Goal: Navigation & Orientation: Find specific page/section

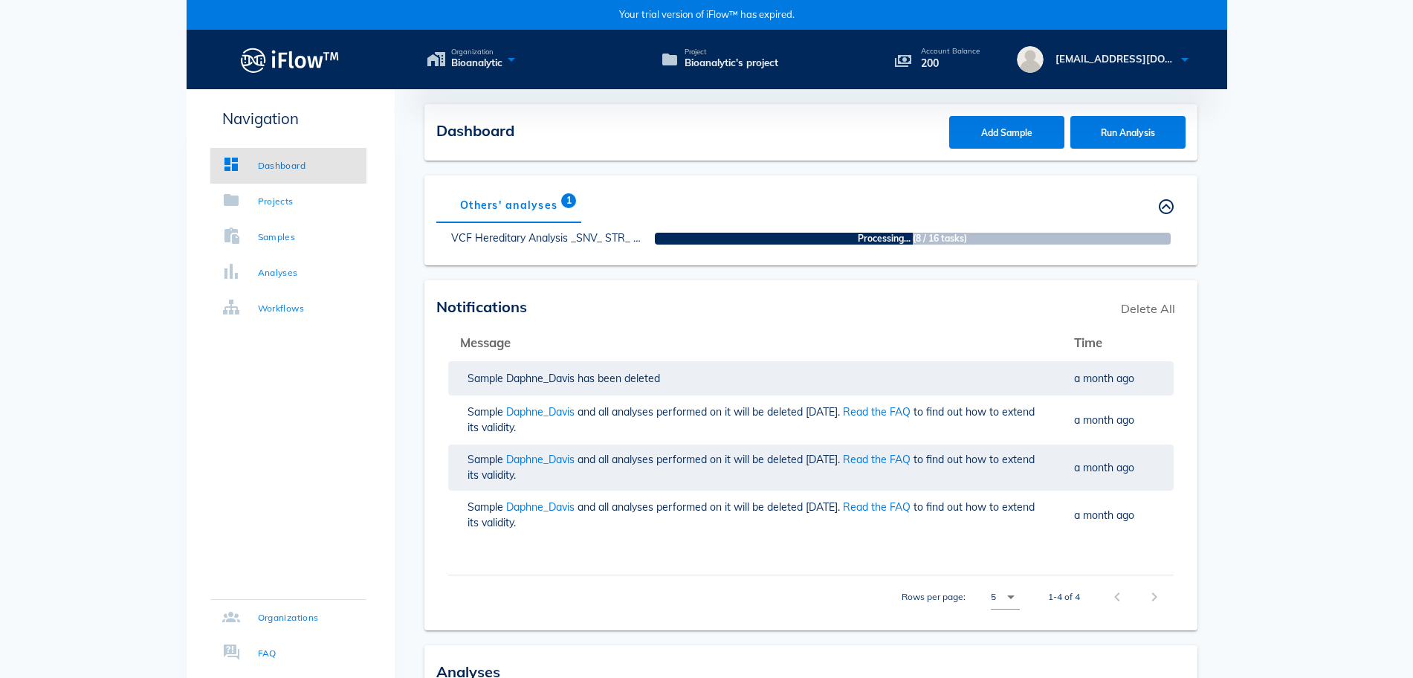
click at [1150, 65] on div "[EMAIL_ADDRESS][DOMAIN_NAME]" at bounding box center [1116, 59] width 121 height 27
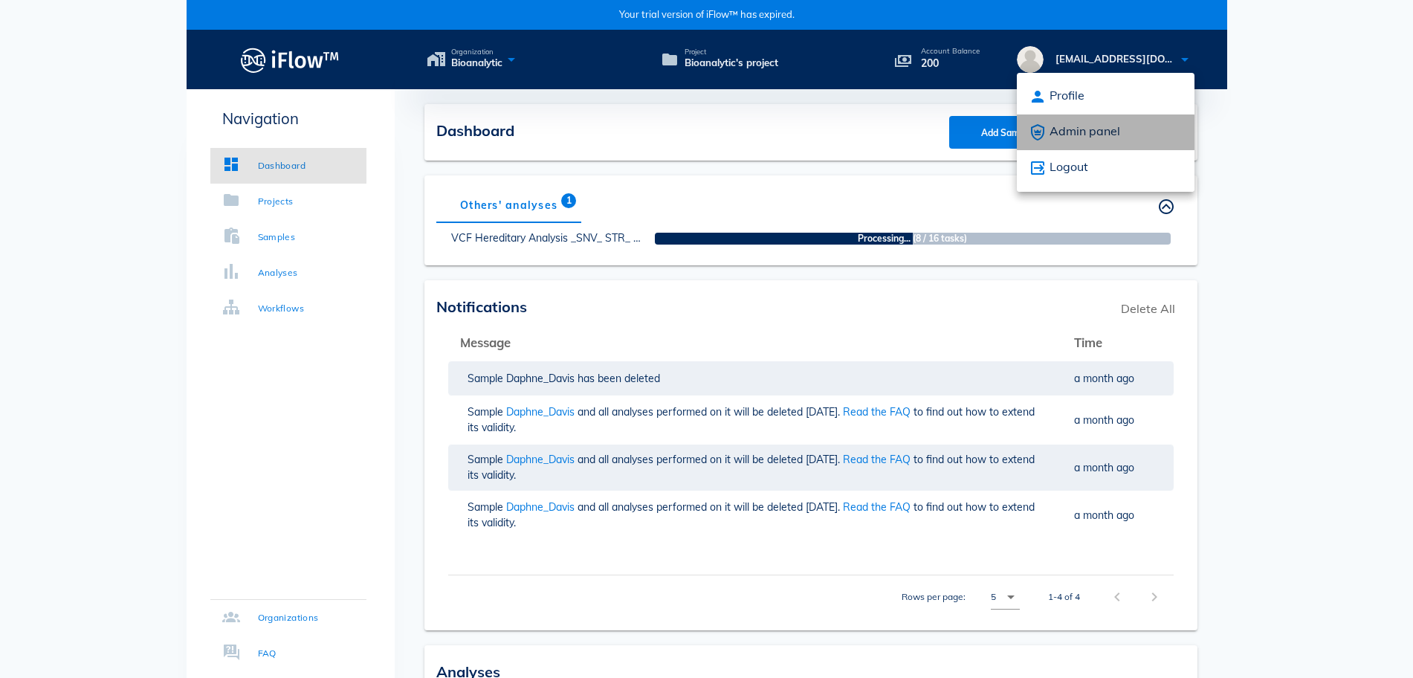
click at [1117, 131] on div "Admin panel" at bounding box center [1106, 132] width 154 height 18
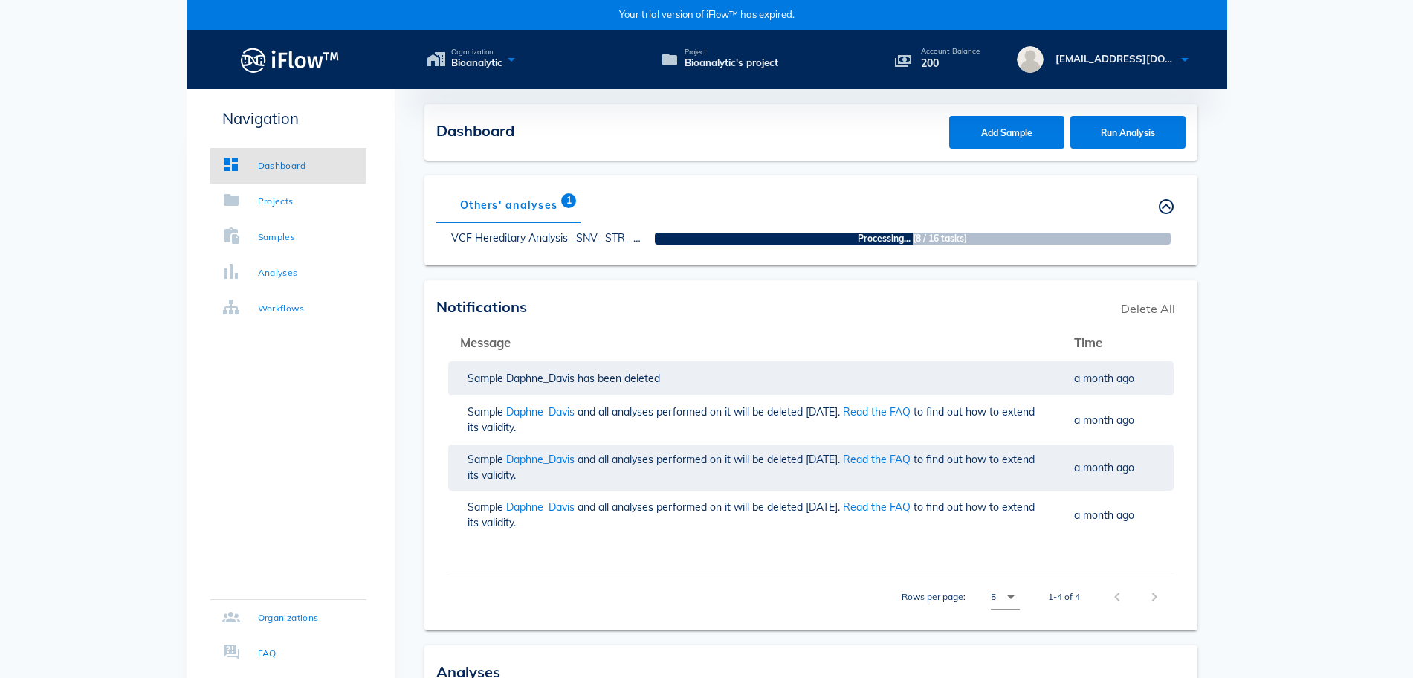
click at [1158, 51] on div "[EMAIL_ADDRESS][DOMAIN_NAME]" at bounding box center [1116, 59] width 121 height 27
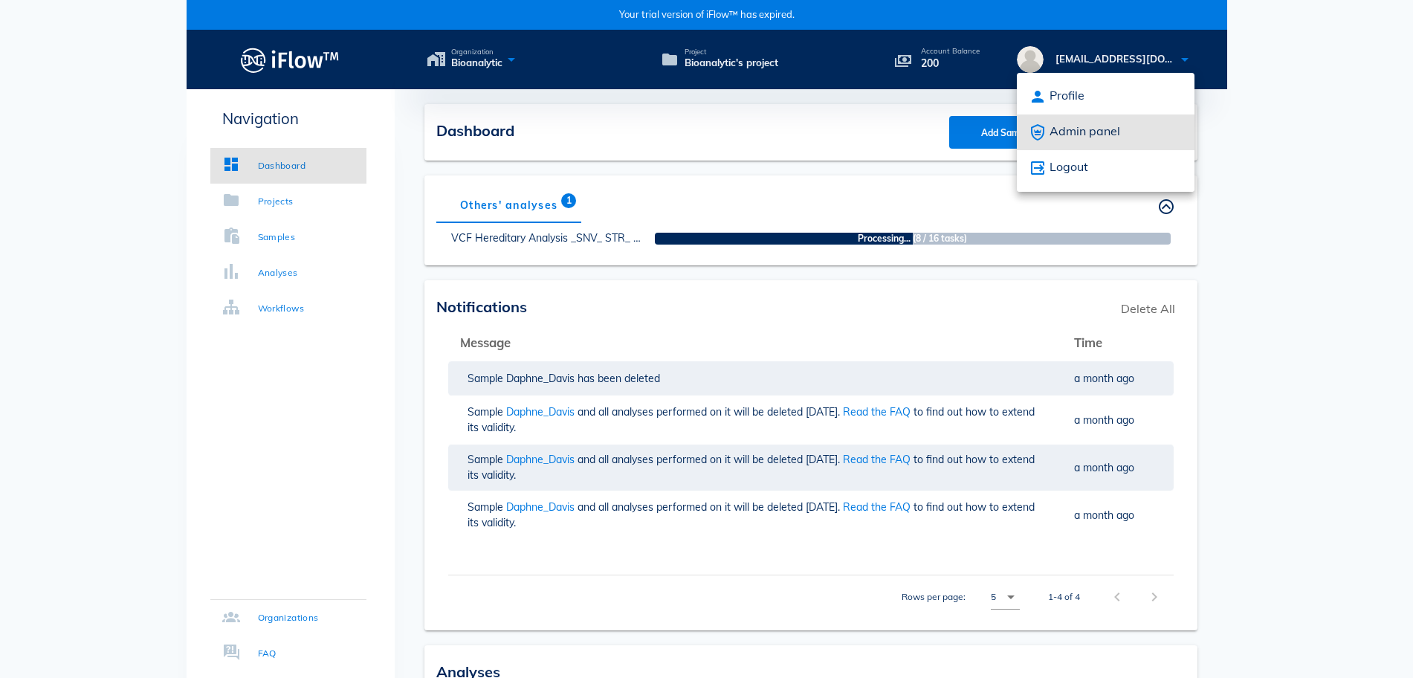
click at [1107, 133] on div "Admin panel" at bounding box center [1106, 132] width 154 height 18
